Goal: Navigation & Orientation: Understand site structure

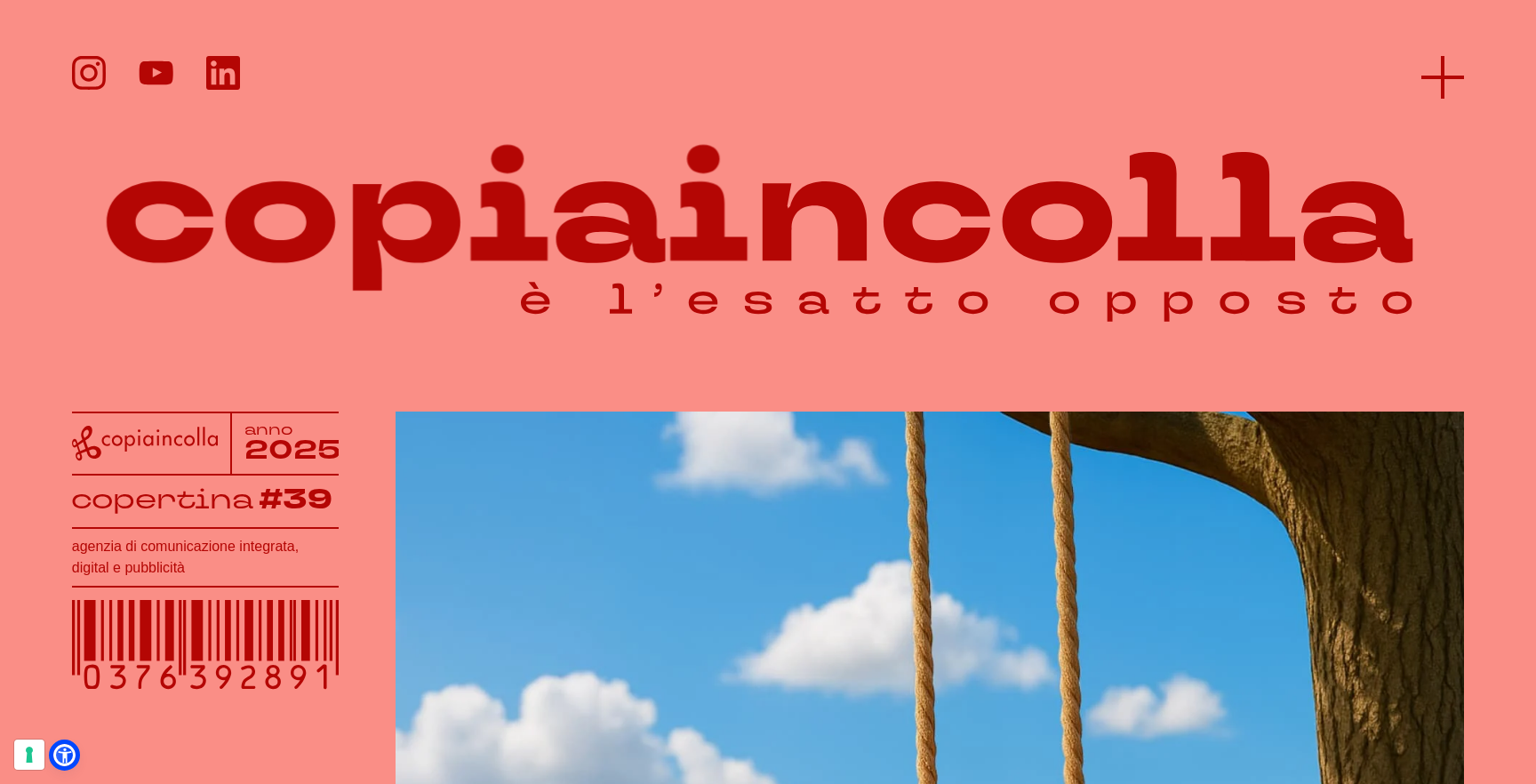
scroll to position [1, 0]
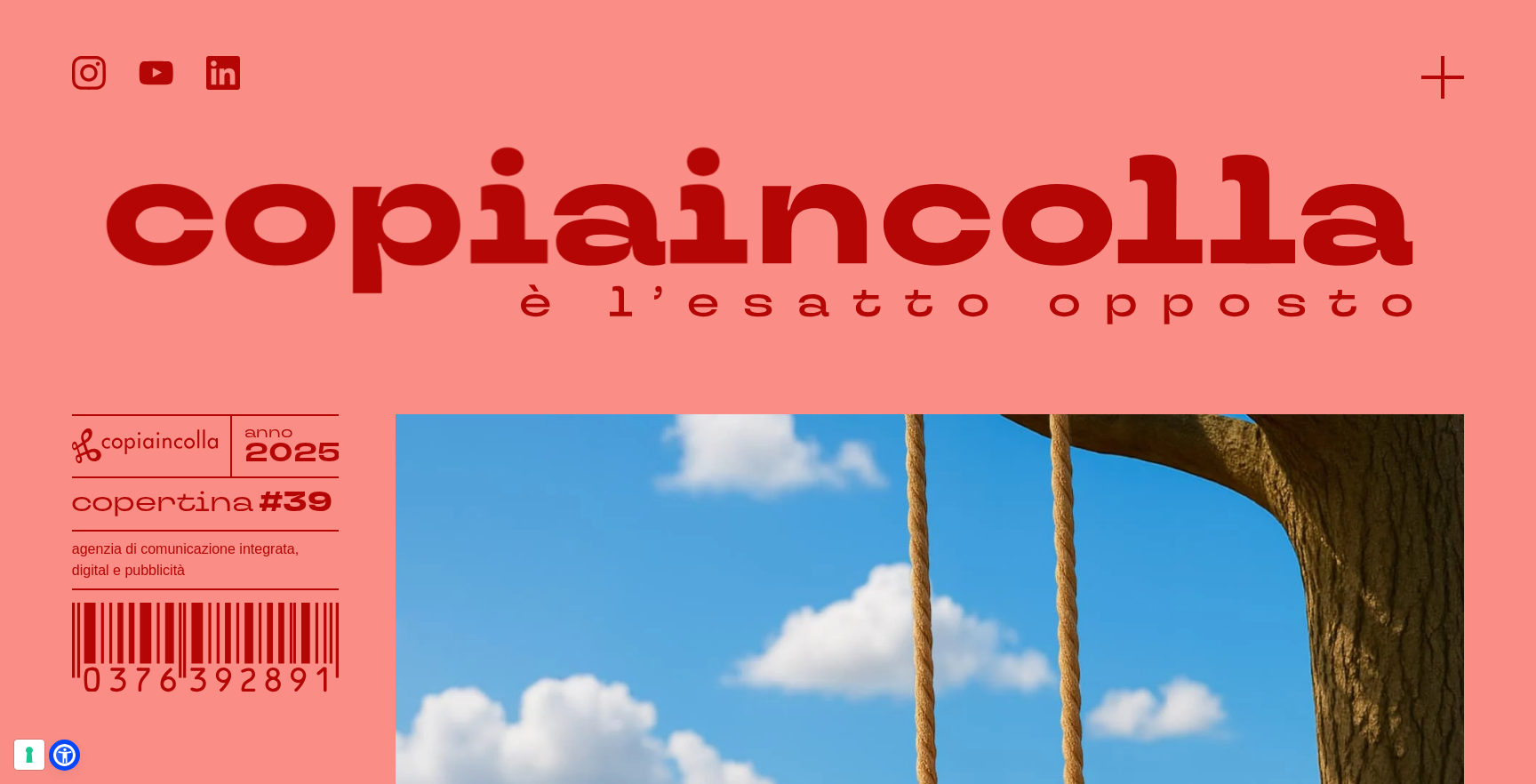
click at [1449, 66] on icon at bounding box center [1443, 77] width 43 height 43
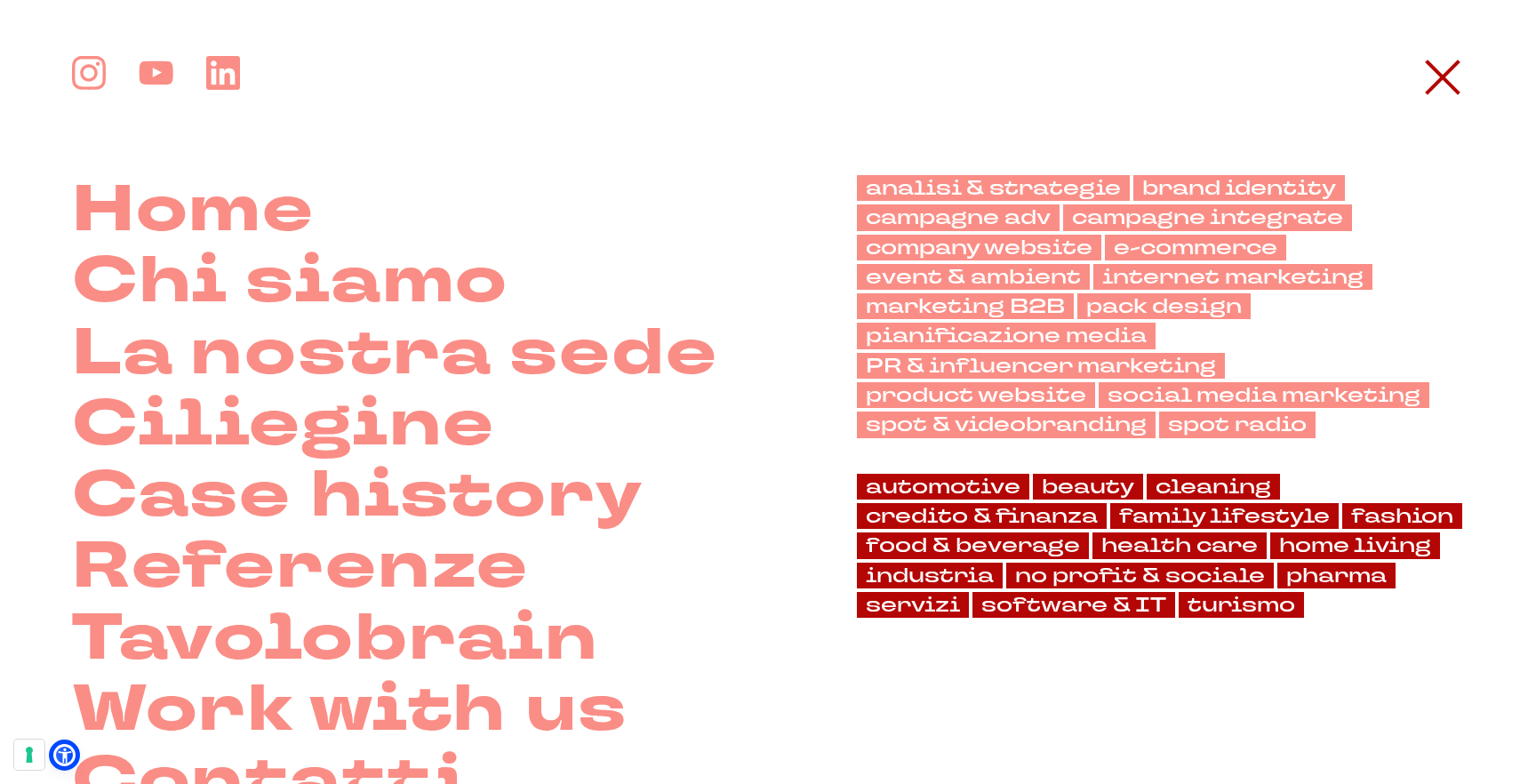
scroll to position [0, 0]
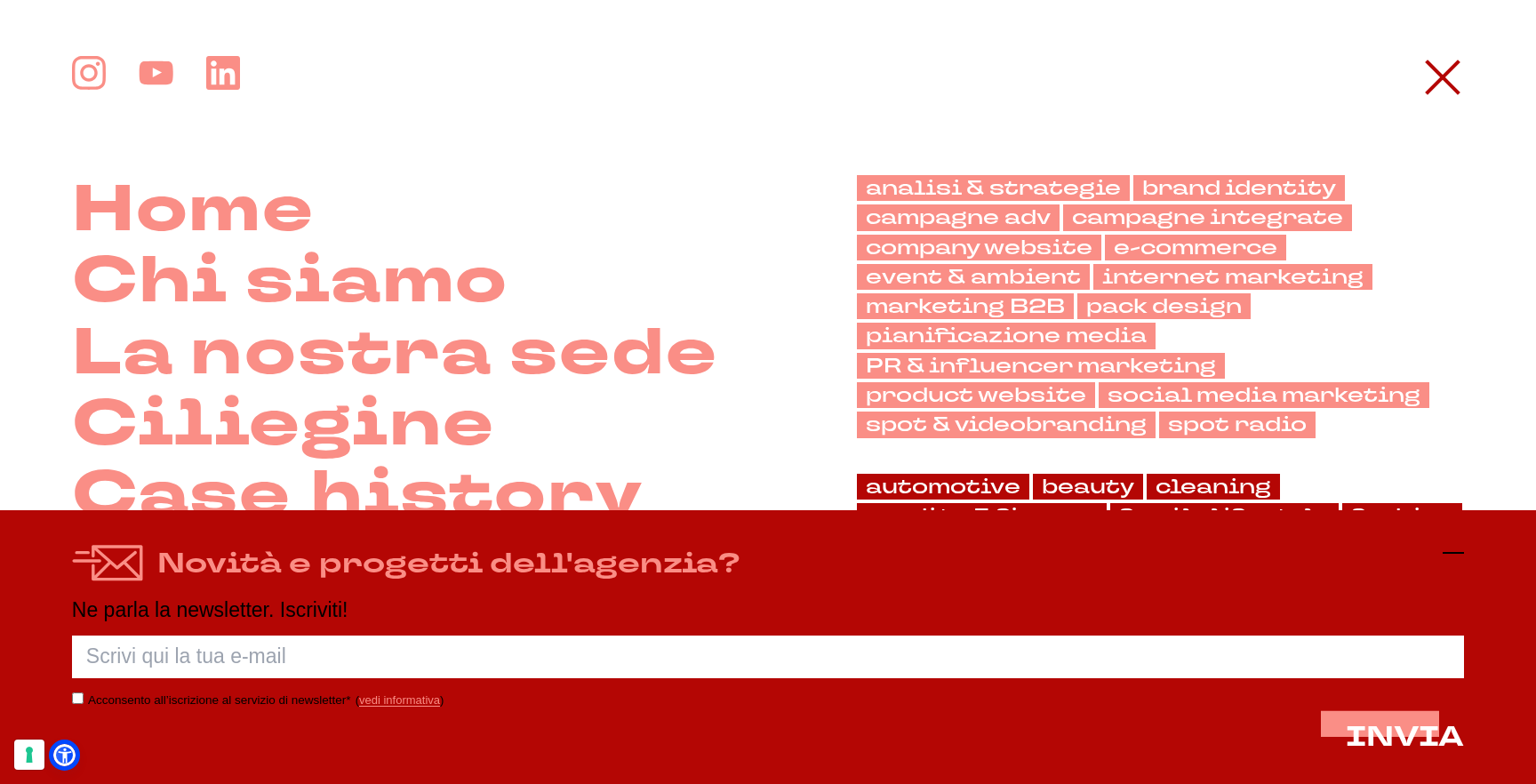
click at [1455, 551] on icon at bounding box center [1453, 553] width 22 height 22
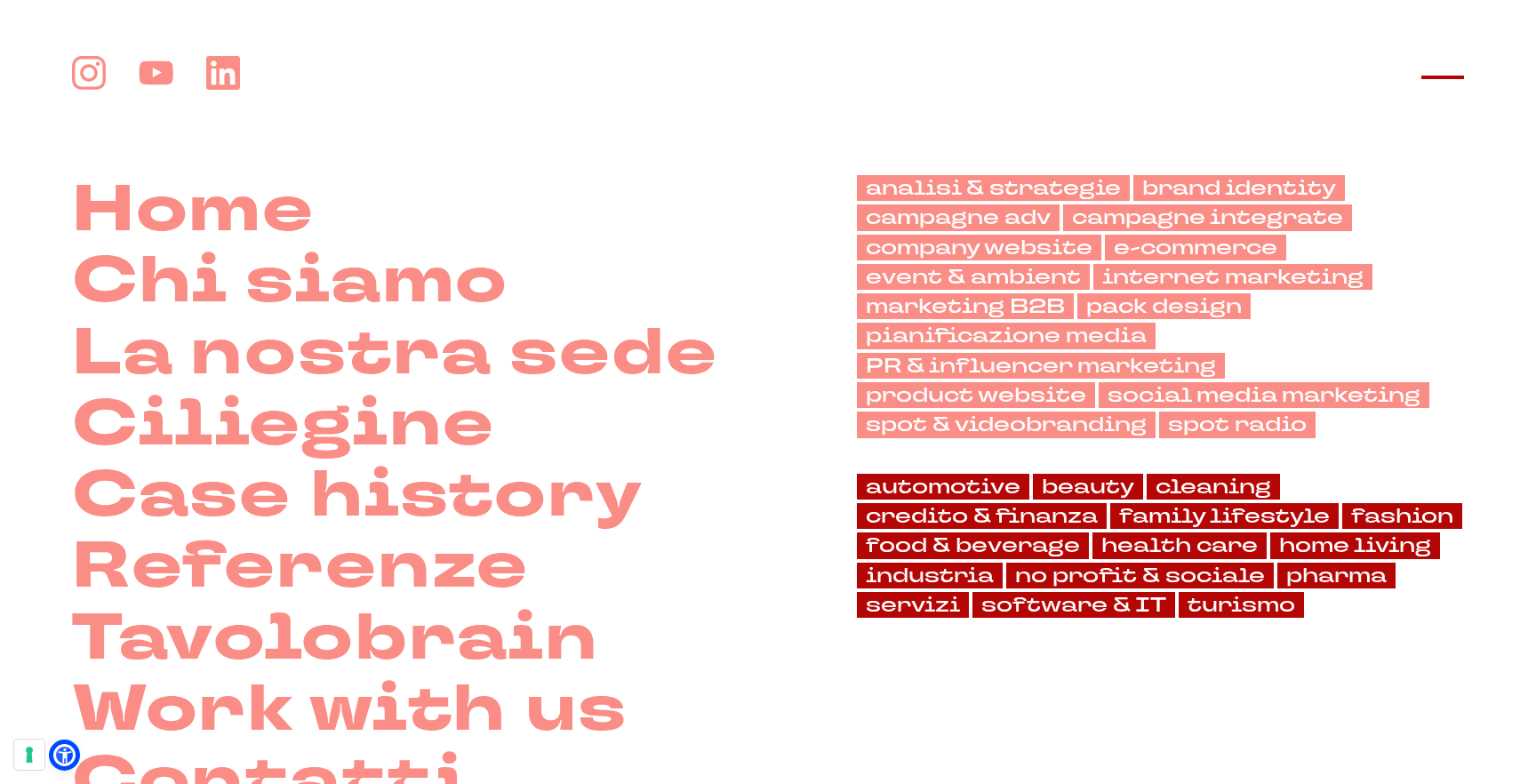
click at [1432, 67] on icon at bounding box center [1443, 77] width 43 height 43
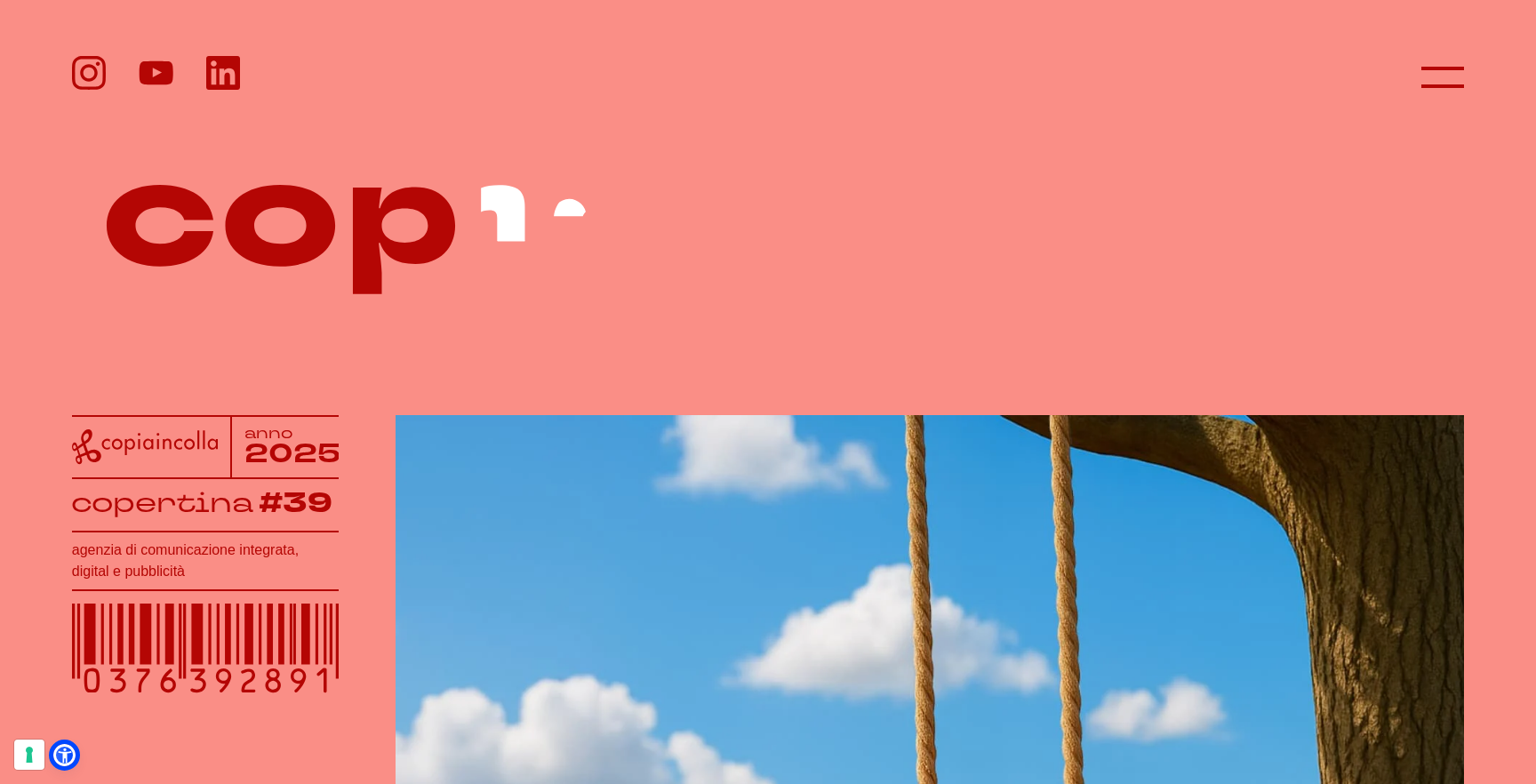
click at [126, 449] on icon at bounding box center [145, 446] width 146 height 35
